Goal: Task Accomplishment & Management: Manage account settings

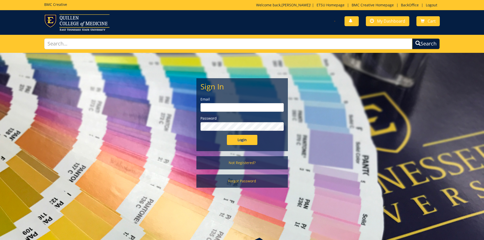
type input "[EMAIL_ADDRESS][DOMAIN_NAME]"
click at [253, 140] on input "Login" at bounding box center [242, 140] width 30 height 10
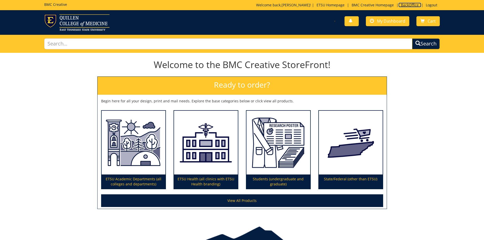
click at [409, 5] on link "BackOffice" at bounding box center [409, 5] width 23 height 5
